Goal: Task Accomplishment & Management: Use online tool/utility

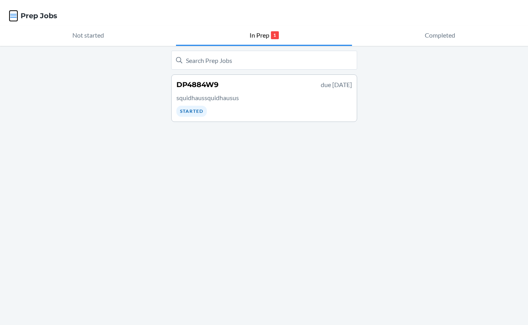
click at [13, 12] on icon "button" at bounding box center [13, 16] width 8 height 8
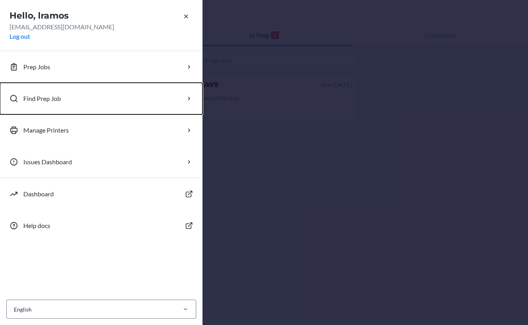
click at [140, 93] on button "Find Prep Job" at bounding box center [101, 99] width 203 height 32
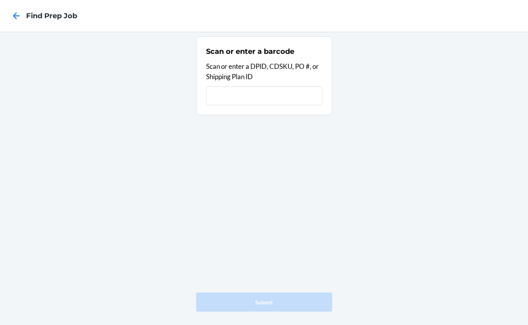
click at [231, 93] on input "text" at bounding box center [264, 95] width 116 height 19
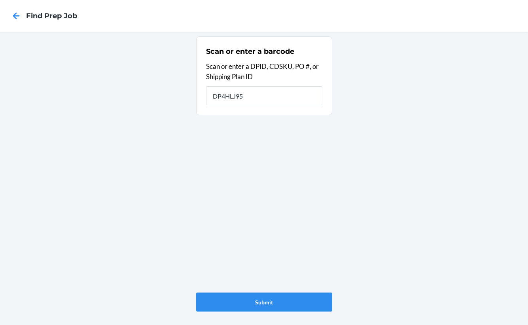
type input "DP4HLJ95"
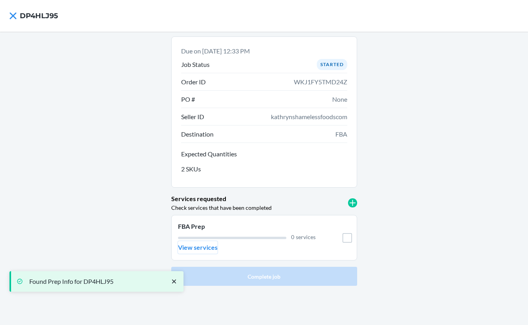
click at [199, 248] on p "View services" at bounding box center [198, 246] width 40 height 9
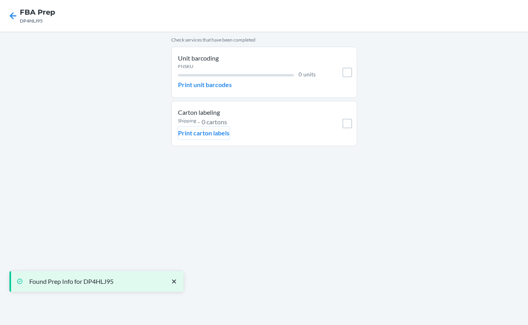
click at [206, 132] on p "Print carton labels" at bounding box center [203, 132] width 51 height 9
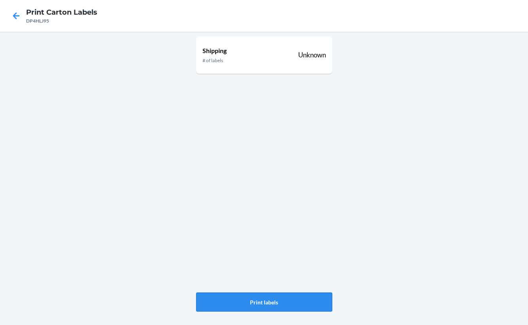
click at [279, 302] on button "Print labels" at bounding box center [264, 301] width 136 height 19
